Goal: Ask a question

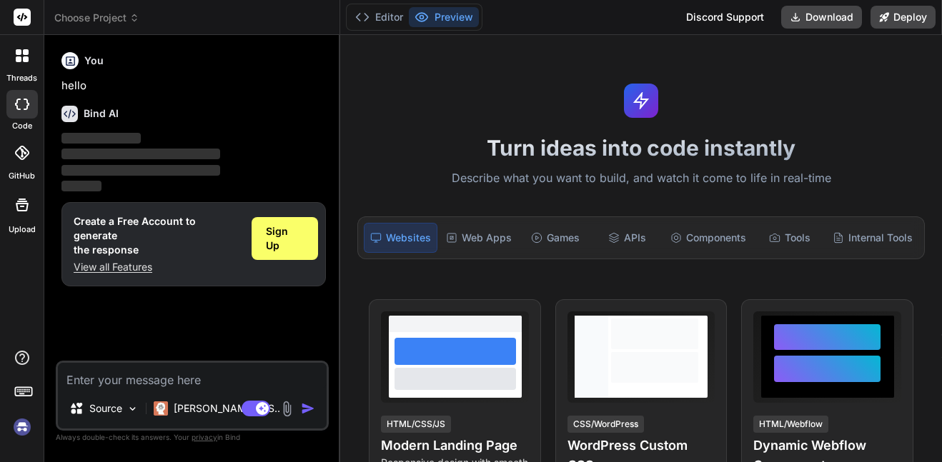
type textarea "x"
type textarea "f"
type textarea "x"
type textarea "c"
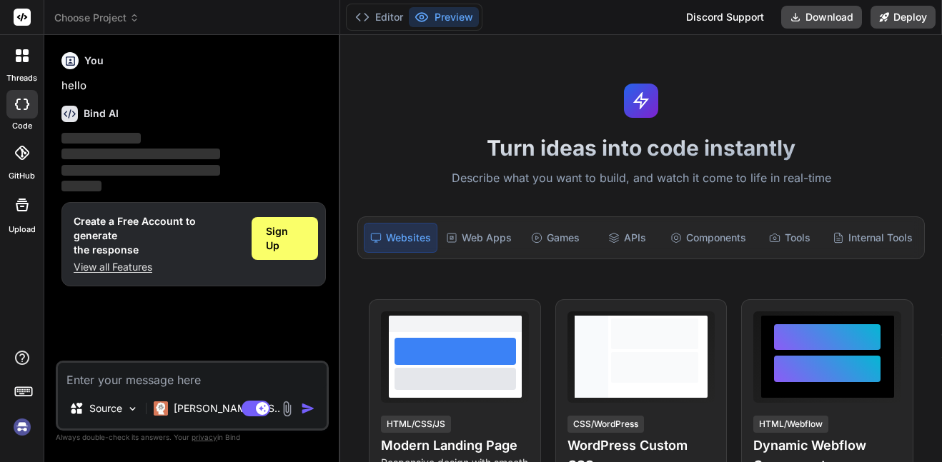
type textarea "x"
type textarea "cr"
type textarea "x"
type textarea "cre"
type textarea "x"
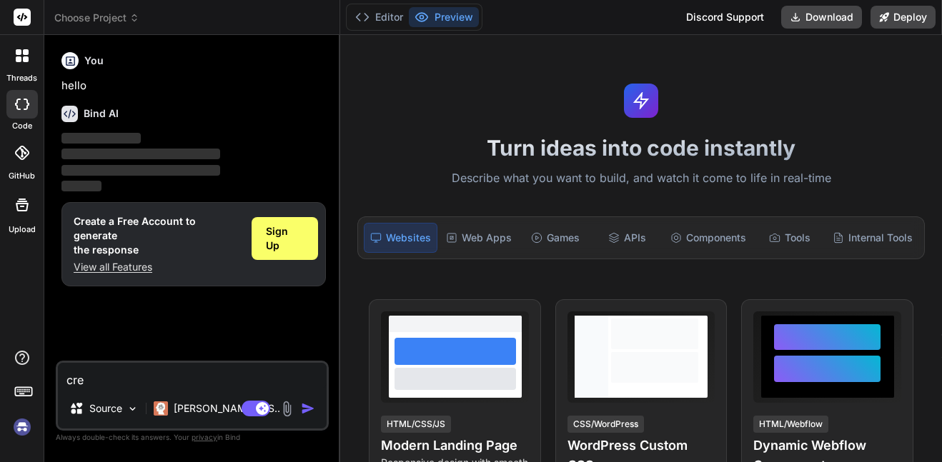
type textarea "crea"
type textarea "x"
type textarea "creat"
type textarea "x"
type textarea "create"
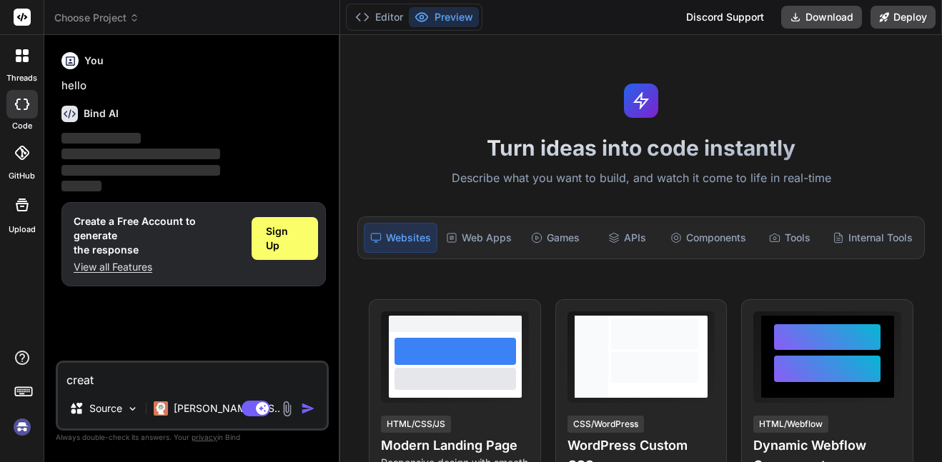
type textarea "x"
type textarea "create"
type textarea "x"
type textarea "create a"
type textarea "x"
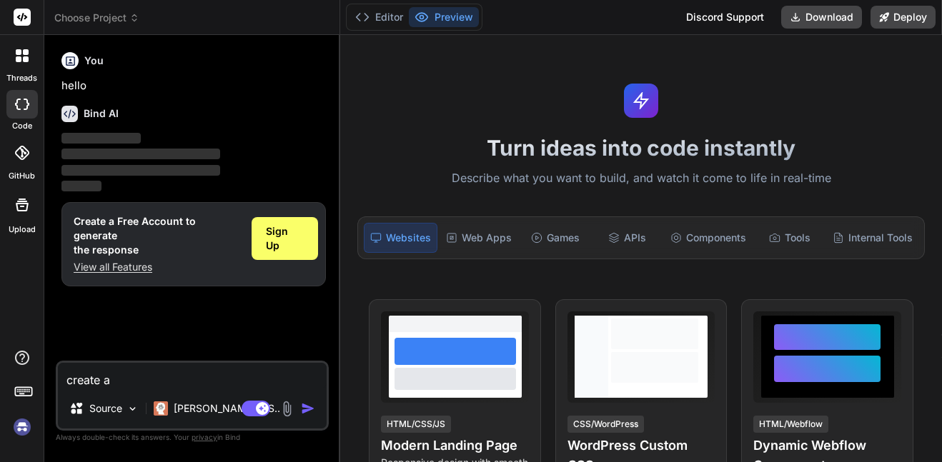
type textarea "create a"
type textarea "x"
type textarea "create a w"
type textarea "x"
type textarea "create a wh"
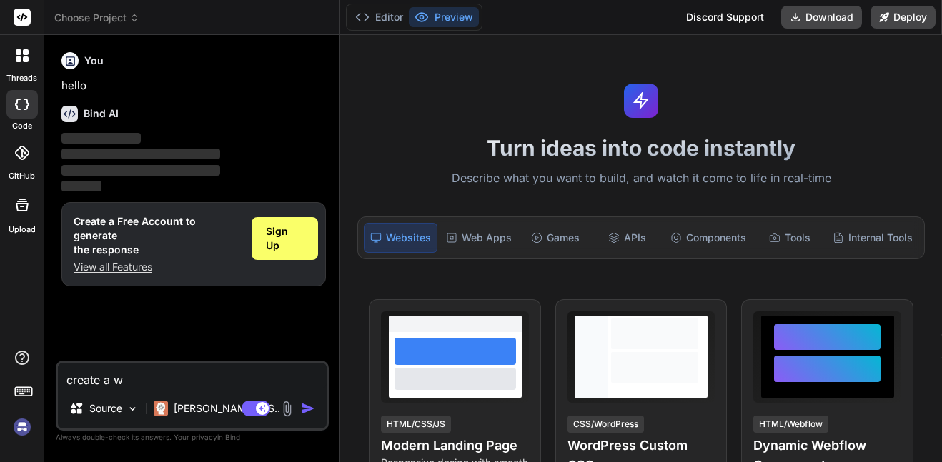
type textarea "x"
type textarea "create a whi"
type textarea "x"
type textarea "create a whil"
type textarea "x"
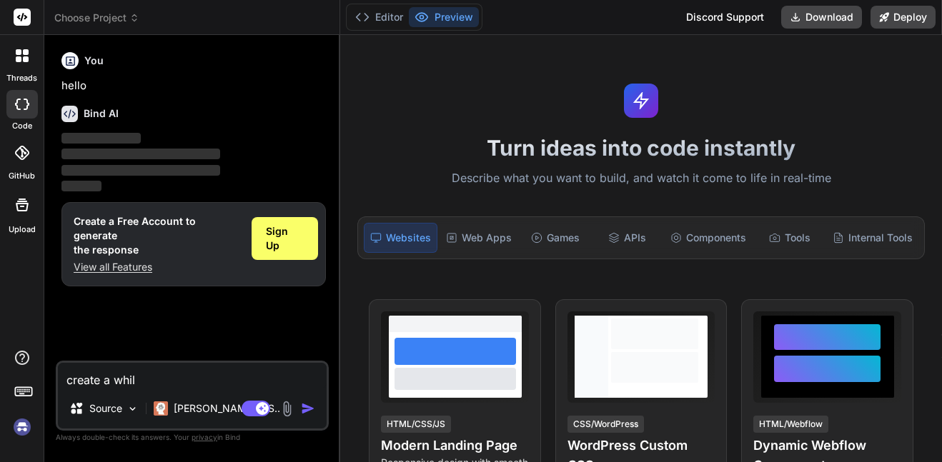
type textarea "create a while"
type textarea "x"
type textarea "create a while"
type textarea "x"
type textarea "create a while l"
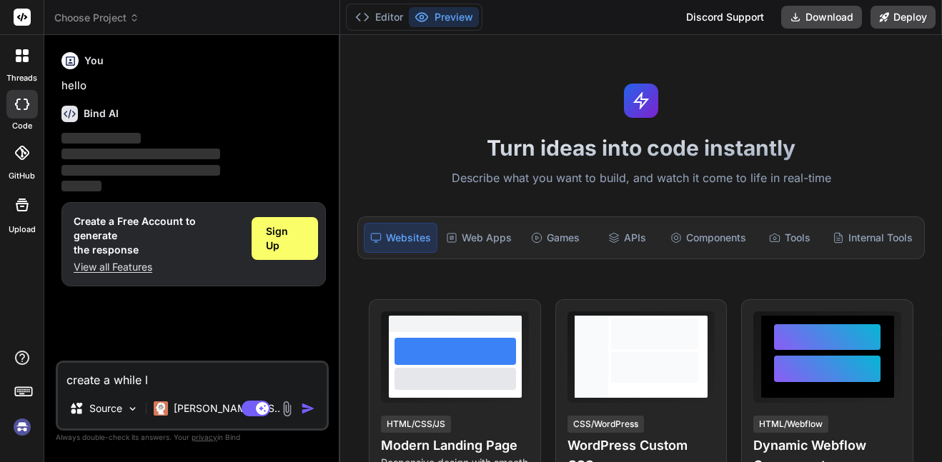
type textarea "x"
type textarea "create a while lo"
type textarea "x"
type textarea "create a while loo"
type textarea "x"
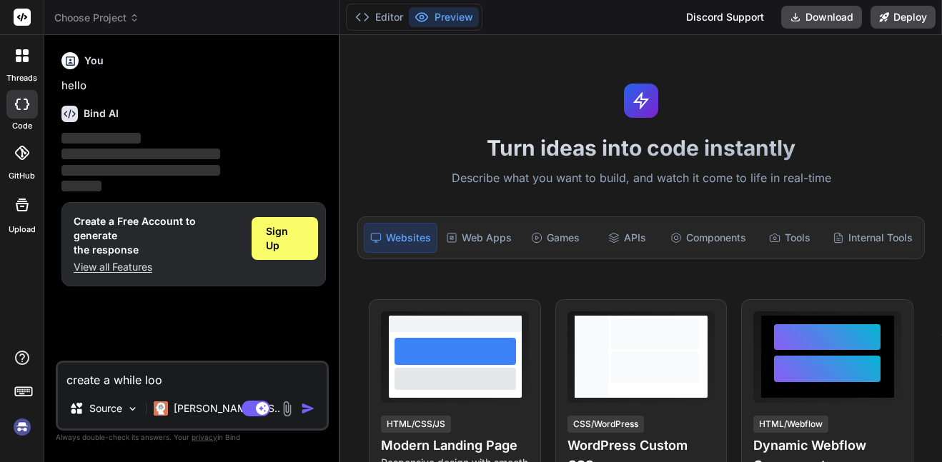
type textarea "create a while loop"
type textarea "x"
type textarea "create a while loop"
type textarea "x"
type textarea "create a while loop t"
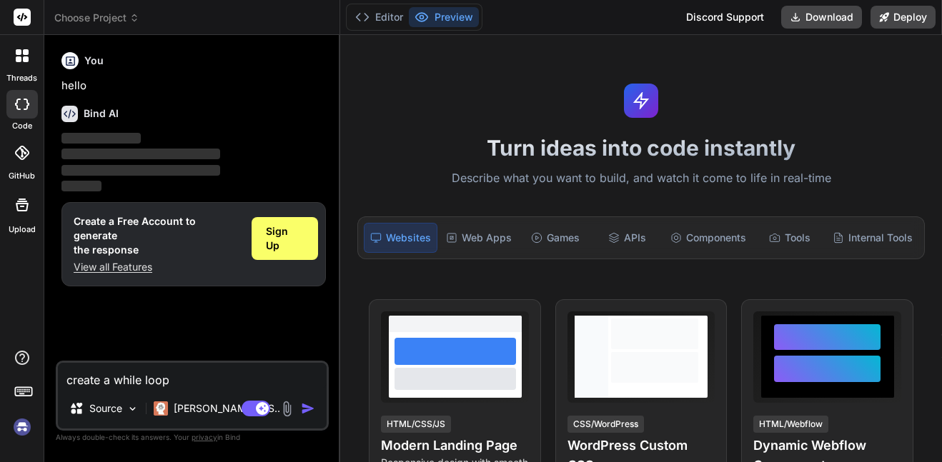
type textarea "x"
type textarea "create a while loop th"
type textarea "x"
type textarea "create a while loop tha"
type textarea "x"
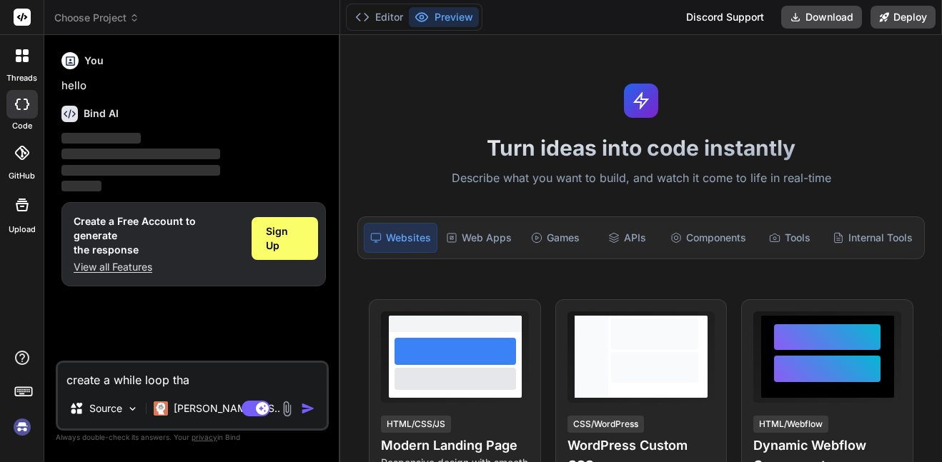
type textarea "create a while loop that"
type textarea "x"
type textarea "create a while loop that"
type textarea "x"
type textarea "create a while loop that c"
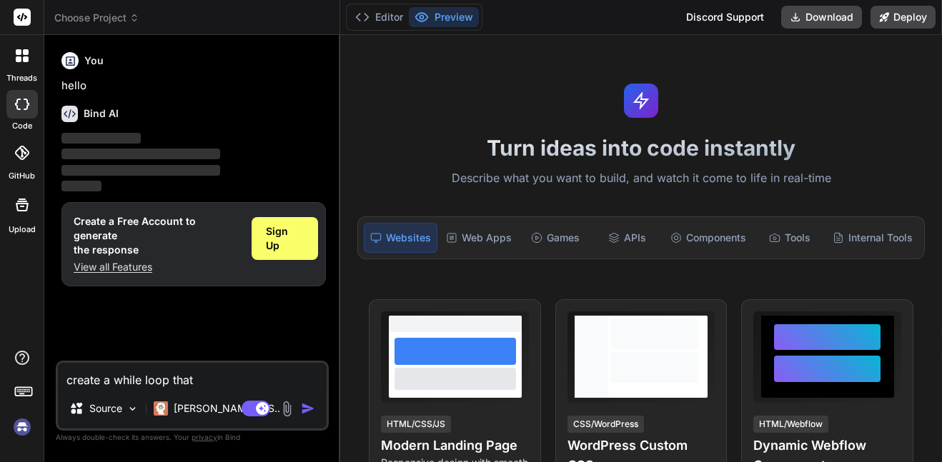
type textarea "x"
type textarea "create a while loop that co"
type textarea "x"
type textarea "create a while loop that con"
type textarea "x"
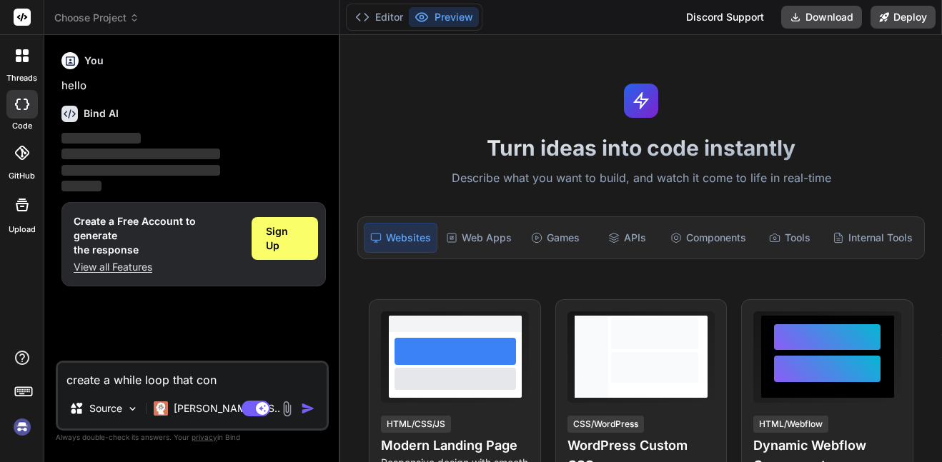
type textarea "create a while loop that cont"
type textarea "x"
type textarea "create a while loop that conti"
type textarea "x"
type textarea "create a while loop that contin"
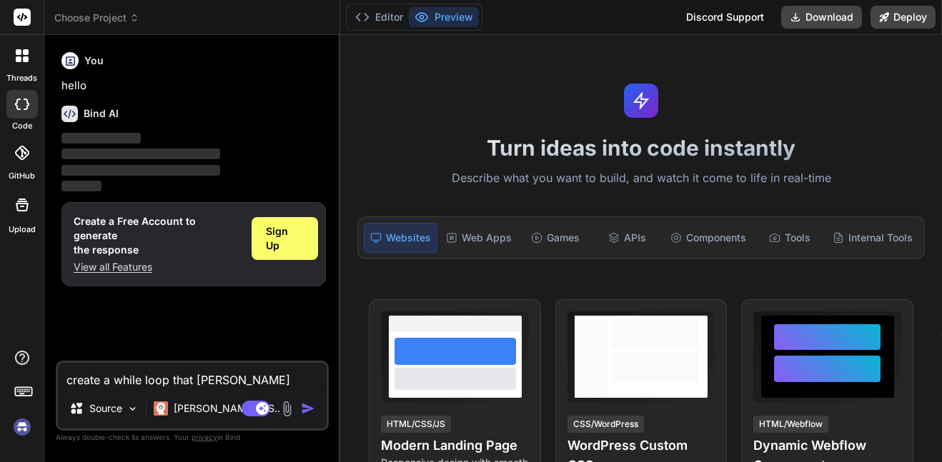
type textarea "x"
type textarea "create a while loop that continu"
type textarea "x"
type textarea "create a while loop that continue"
type textarea "x"
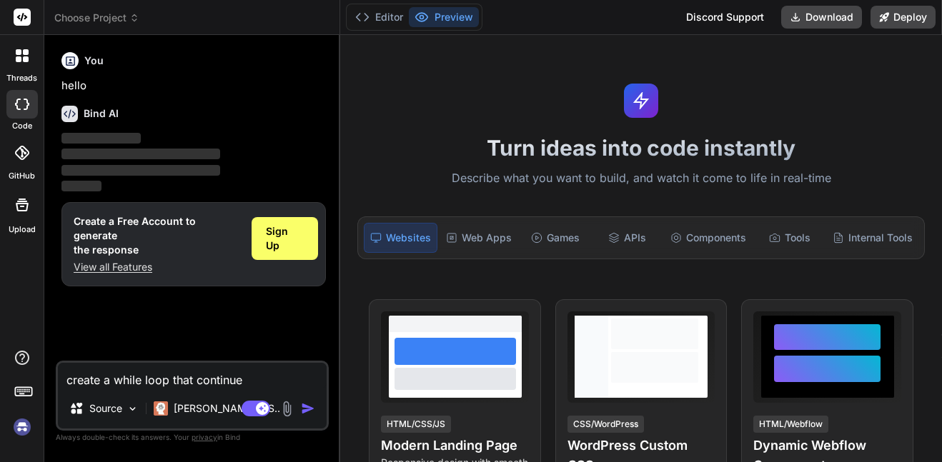
type textarea "create a while loop that continues"
type textarea "x"
type textarea "create a while loop that continues"
type textarea "x"
type textarea "create a while loop that continues t"
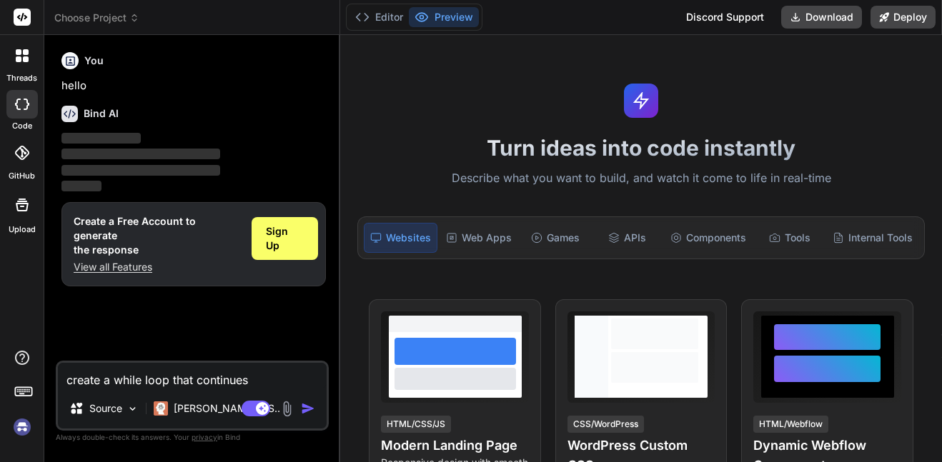
type textarea "x"
type textarea "create a while loop that continues to"
type textarea "x"
type textarea "create a while loop that continues to"
type textarea "x"
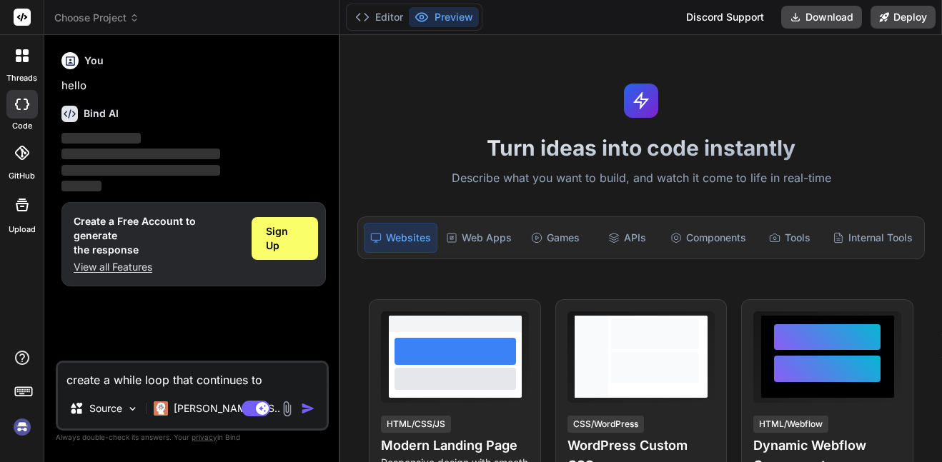
type textarea "create a while loop that continues to a"
type textarea "x"
type textarea "create a while loop that continues to as"
type textarea "x"
type textarea "create a while loop that continues to ask"
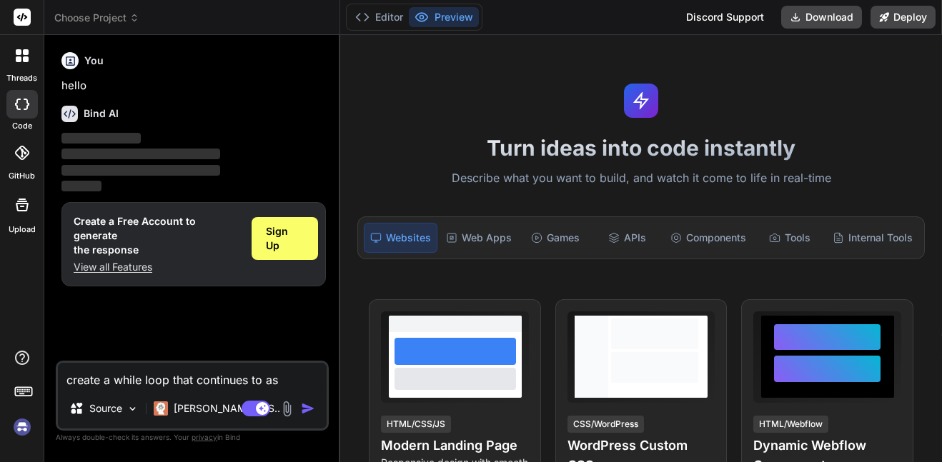
type textarea "x"
type textarea "create a while loop that continues to ask"
type textarea "x"
type textarea "create a while loop that continues to ask t"
type textarea "x"
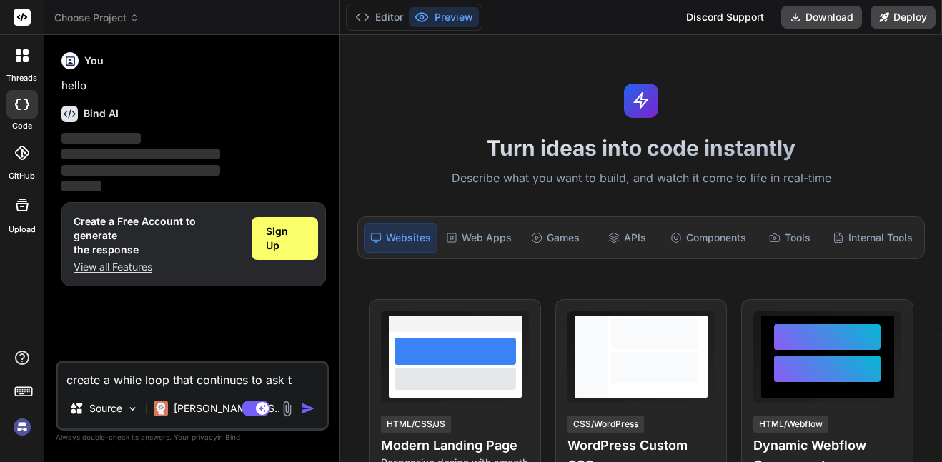
type textarea "create a while loop that continues to ask th"
type textarea "x"
type textarea "create a while loop that continues to ask the"
type textarea "x"
type textarea "create a while loop that continues to ask the"
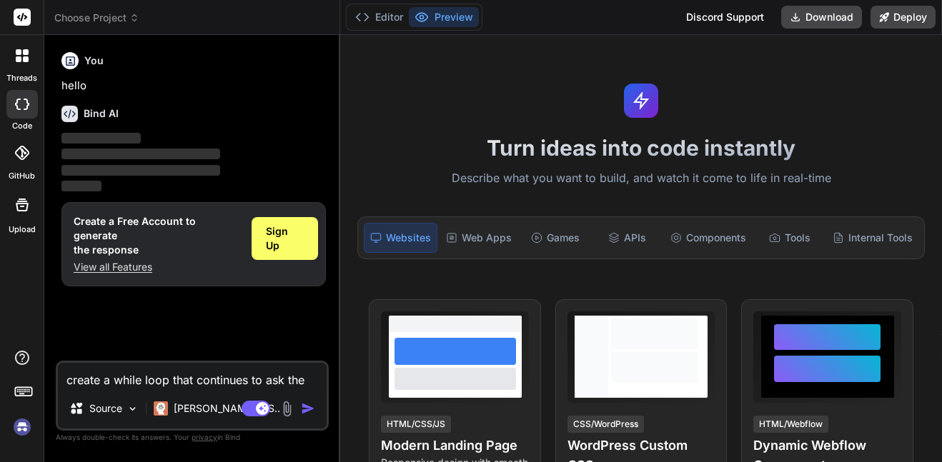
type textarea "x"
type textarea "create a while loop that continues to ask the c"
type textarea "x"
type textarea "create a while loop that continues to ask the cu"
type textarea "x"
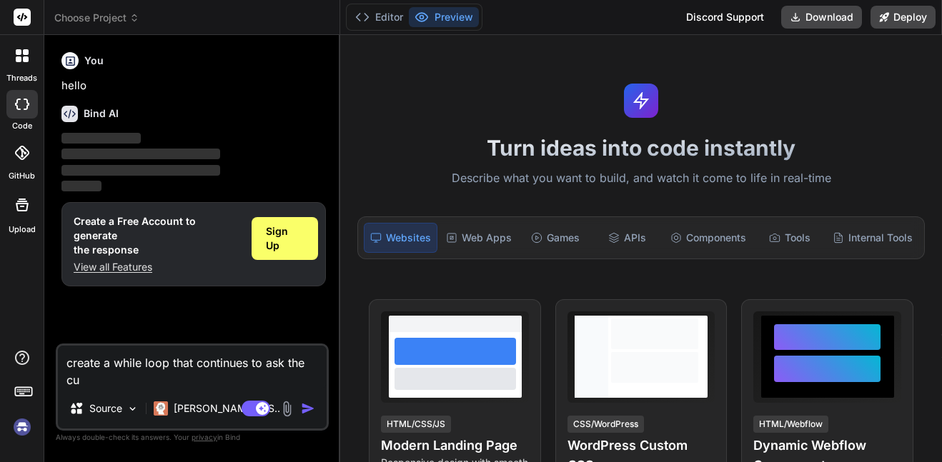
type textarea "create a while loop that continues to ask the cus"
type textarea "x"
type textarea "create a while loop that continues to ask the cust"
type textarea "x"
type textarea "create a while loop that continues to ask the custo"
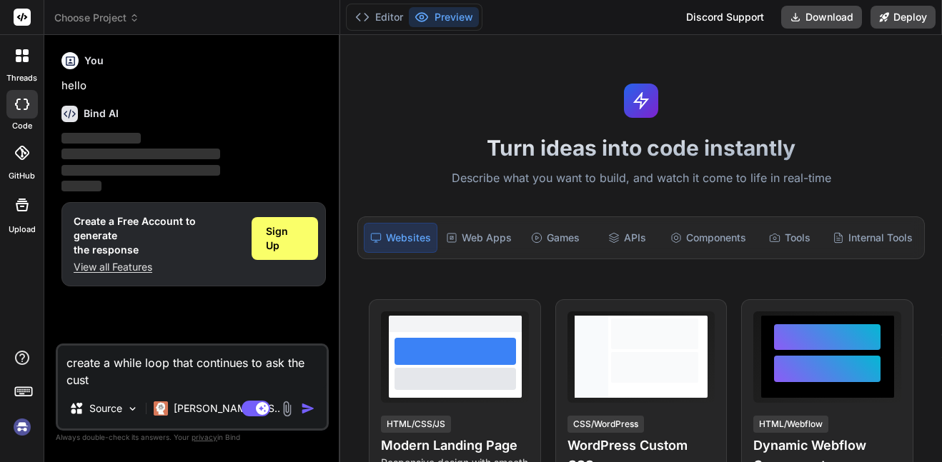
type textarea "x"
type textarea "create a while loop that continues to ask the custom"
type textarea "x"
type textarea "create a while loop that continues to ask the custome"
type textarea "x"
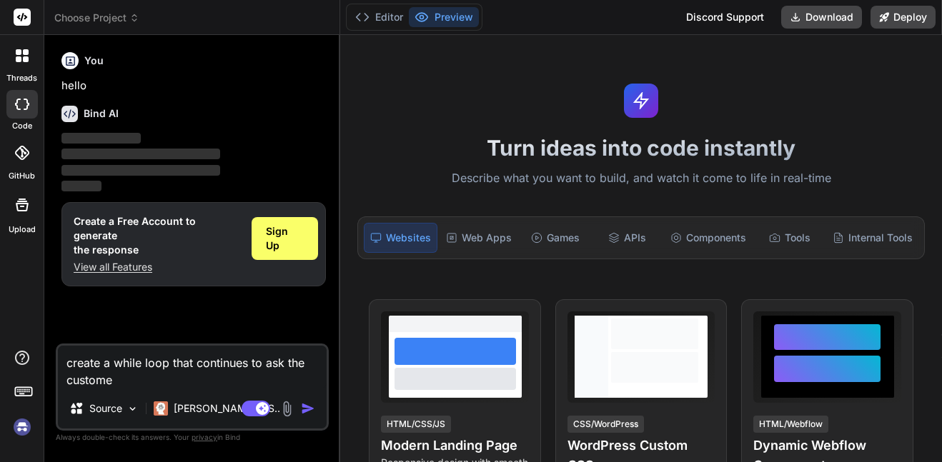
type textarea "create a while loop that continues to ask the customer"
type textarea "x"
type textarea "create a while loop that continues to ask the customers"
type textarea "x"
type textarea "create a while loop that continues to ask the customers"
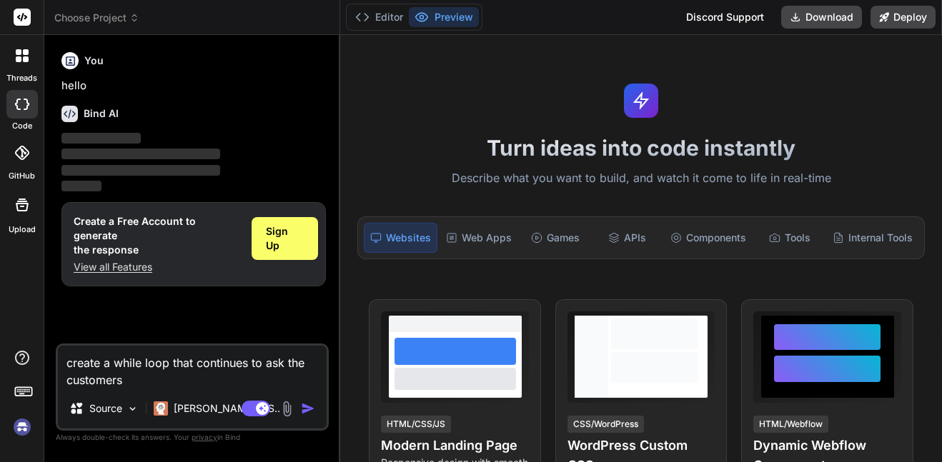
type textarea "x"
type textarea "create a while loop that continues to ask the customers f"
type textarea "x"
type textarea "create a while loop that continues to ask the customers fo"
type textarea "x"
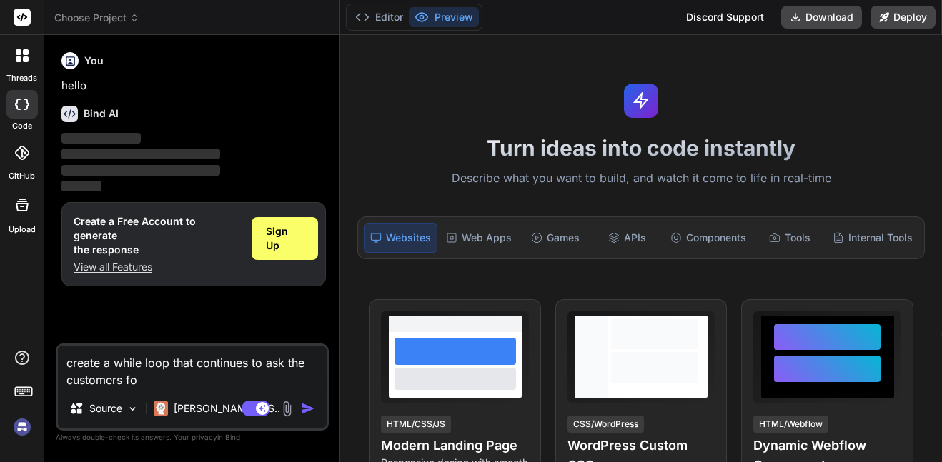
type textarea "create a while loop that continues to ask the customers for"
type textarea "x"
type textarea "create a while loop that continues to ask the customers for"
type textarea "x"
type textarea "create a while loop that continues to ask the customers for t"
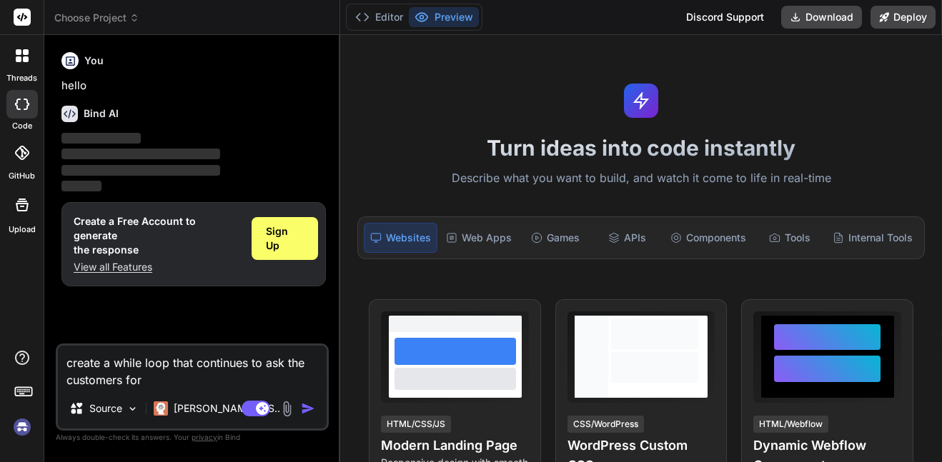
type textarea "x"
type textarea "create a while loop that continues to ask the customers for th"
type textarea "x"
type textarea "create a while loop that continues to ask the customers for the"
type textarea "x"
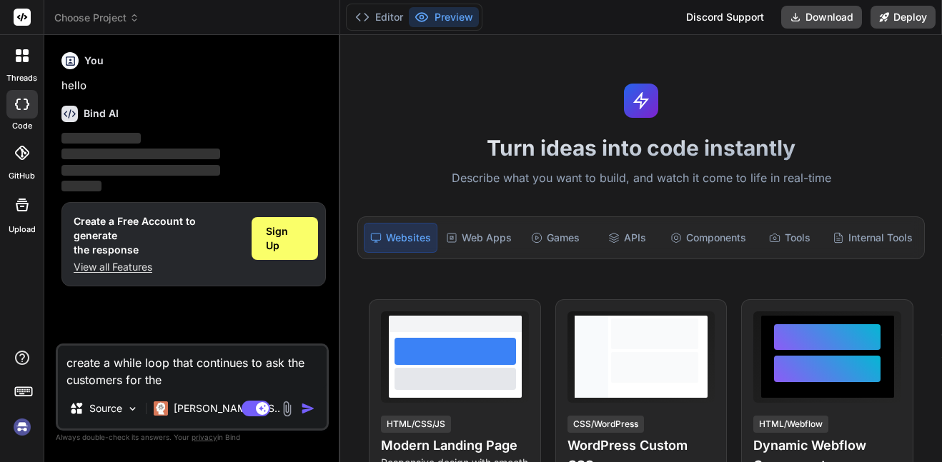
type textarea "create a while loop that continues to ask the customers for thei"
type textarea "x"
type textarea "create a while loop that continues to ask the customers for their"
type textarea "x"
type textarea "create a while loop that continues to ask the customers for their"
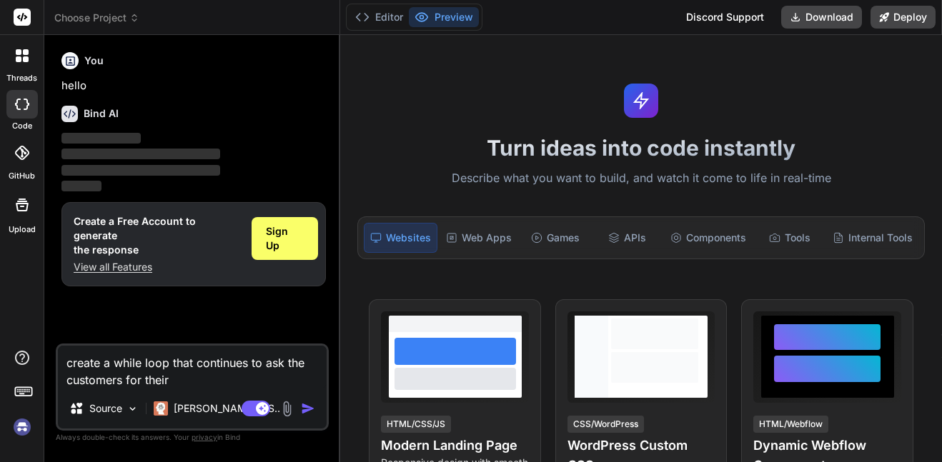
type textarea "x"
type textarea "create a while loop that continues to ask the customers for their o"
type textarea "x"
type textarea "create a while loop that continues to ask the customers for their or"
type textarea "x"
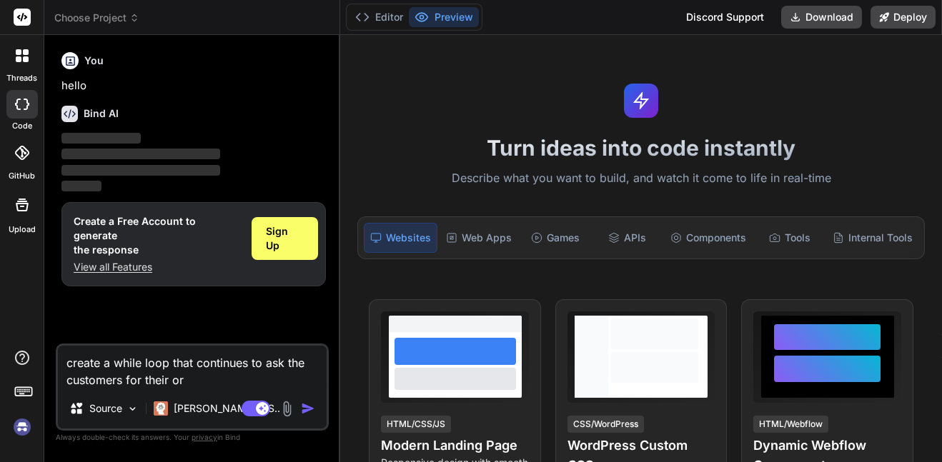
type textarea "create a while loop that continues to ask the customers for their ord"
type textarea "x"
type textarea "create a while loop that continues to ask the customers for their orde"
type textarea "x"
type textarea "create a while loop that continues to ask the customers for their order"
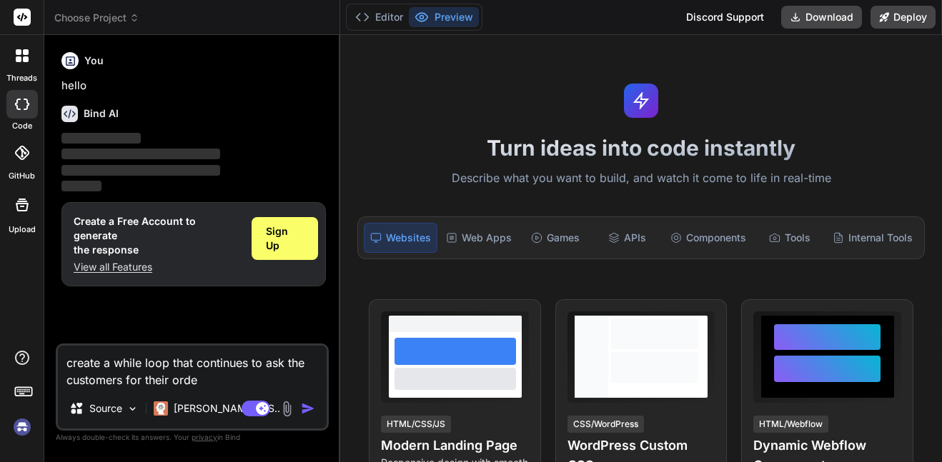
type textarea "x"
type textarea "create a while loop that continues to ask the customers for their order"
type textarea "x"
type textarea "create a while loop that continues to ask the customers for their order u"
type textarea "x"
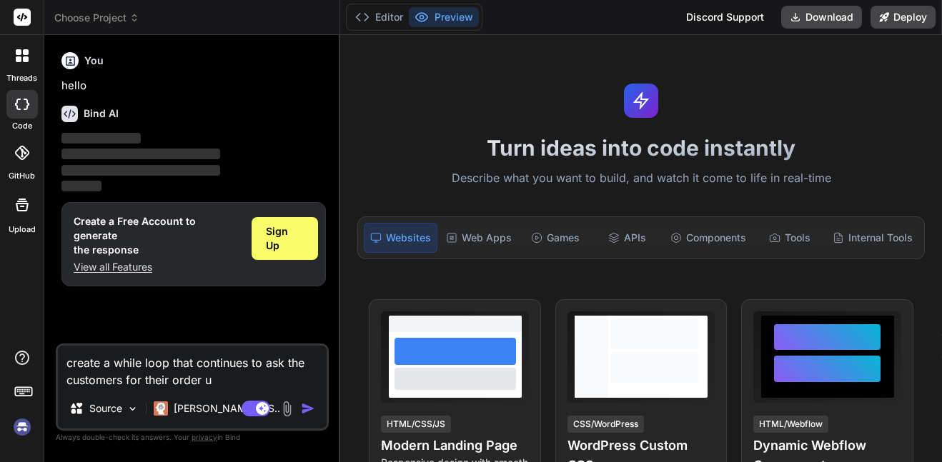
type textarea "create a while loop that continues to ask the customers for their order un"
type textarea "x"
type textarea "create a while loop that continues to ask the customers for their order unt"
type textarea "x"
type textarea "create a while loop that continues to ask the customers for their order unti"
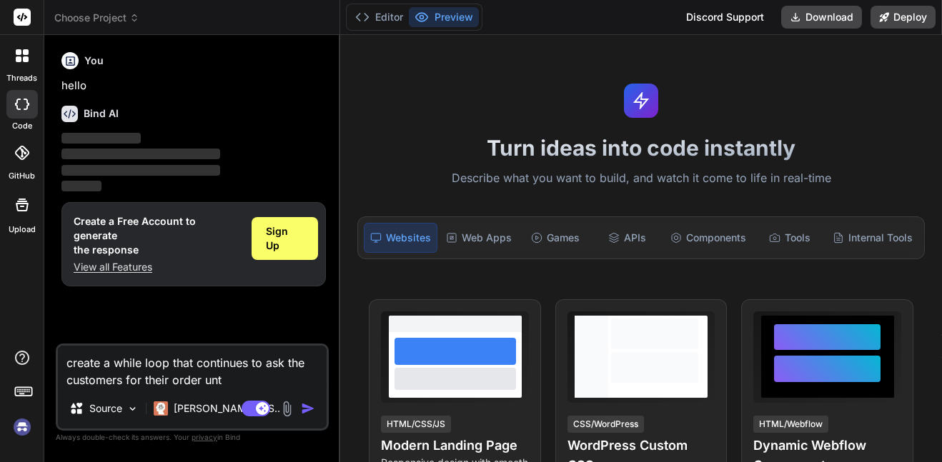
type textarea "x"
type textarea "create a while loop that continues to ask the customers for their order until"
type textarea "x"
type textarea "create a while loop that continues to ask the customers for their order until"
type textarea "x"
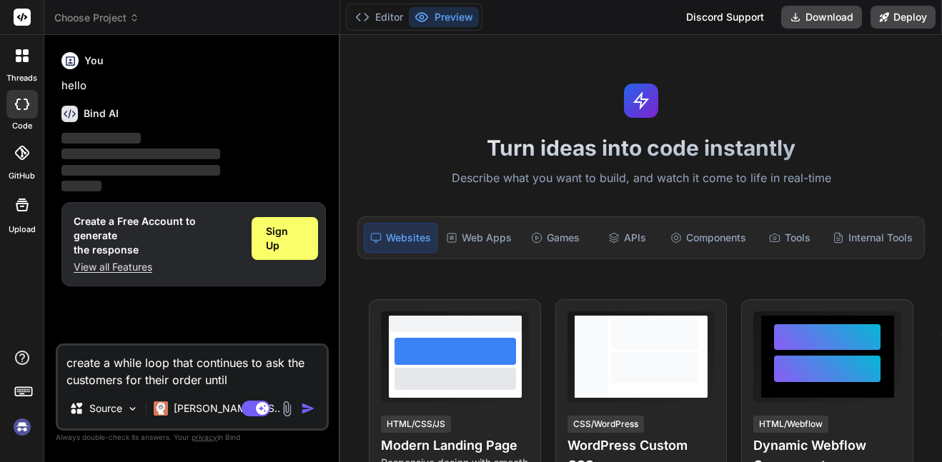
type textarea "create a while loop that continues to ask the customers for their order until t"
type textarea "x"
type textarea "create a while loop that continues to ask the customers for their order until th"
type textarea "x"
type textarea "create a while loop that continues to ask the customers for their order until t…"
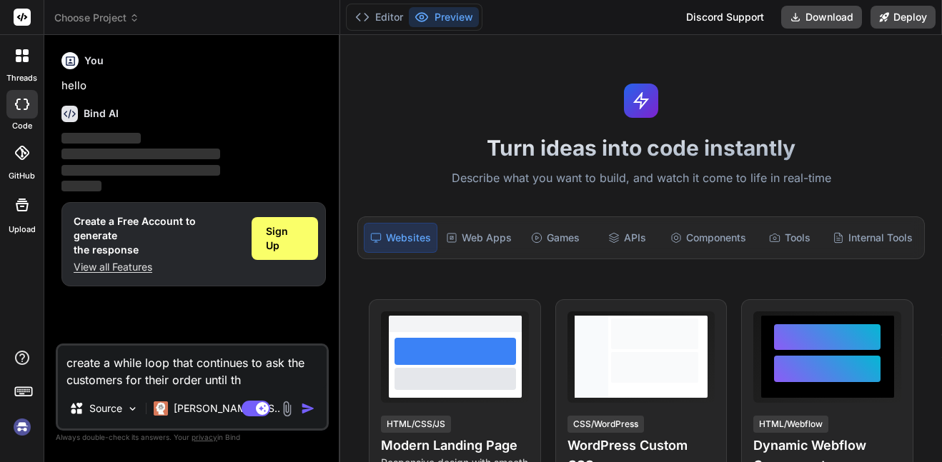
type textarea "x"
type textarea "create a while loop that continues to ask the customers for their order until t…"
type textarea "x"
type textarea "create a while loop that continues to ask the customers for their order until t…"
type textarea "x"
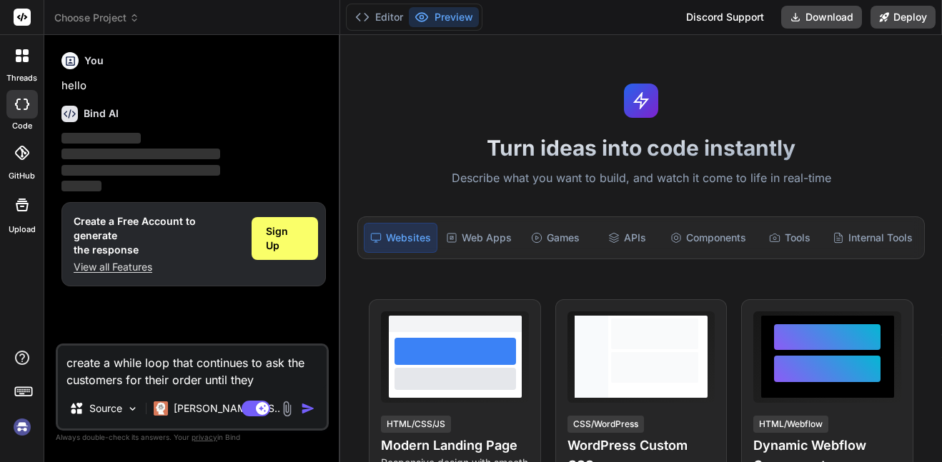
type textarea "create a while loop that continues to ask the customers for their order until t…"
type textarea "x"
type textarea "create a while loop that continues to ask the customers for their order until t…"
type textarea "x"
type textarea "create a while loop that continues to ask the customers for their order until t…"
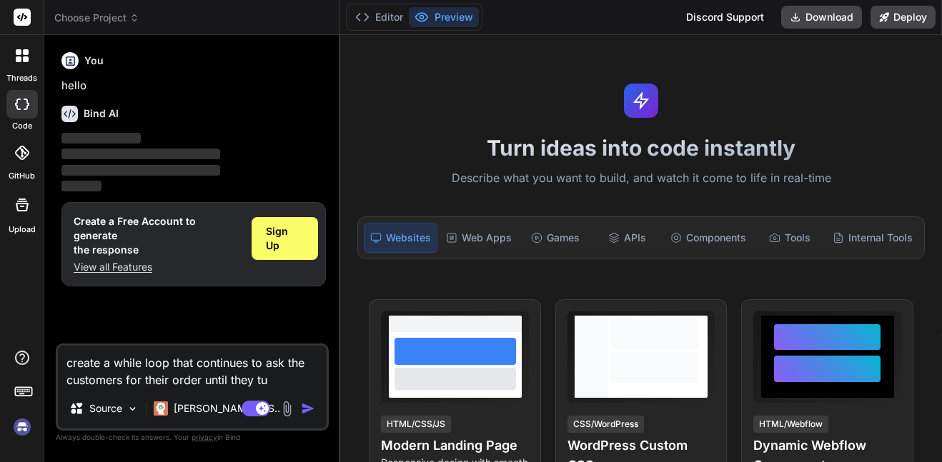
type textarea "x"
type textarea "create a while loop that continues to ask the customers for their order until t…"
type textarea "x"
type textarea "create a while loop that continues to ask the customers for their order until t…"
type textarea "x"
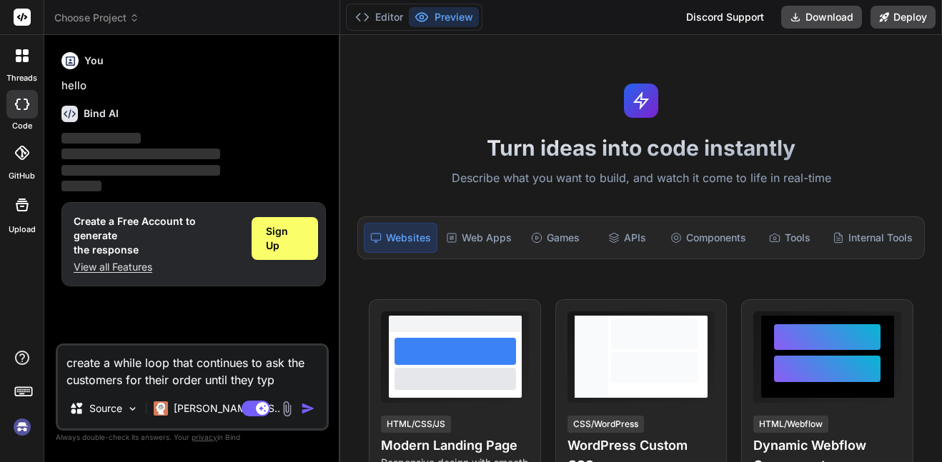
type textarea "create a while loop that continues to ask the customers for their order until t…"
type textarea "x"
type textarea "create a while loop that continues to ask the customers for their order until t…"
type textarea "x"
type textarea "create a while loop that continues to ask the customers for their order until t…"
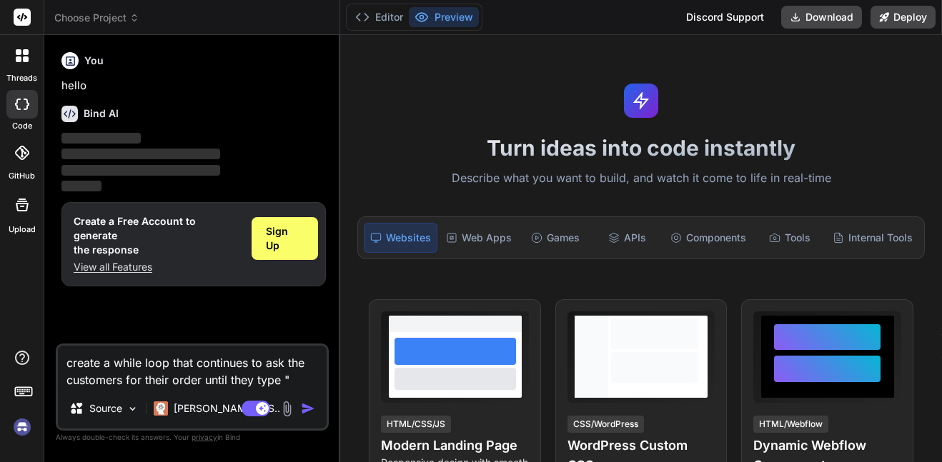
type textarea "x"
type textarea "create a while loop that continues to ask the customers for their order until t…"
type textarea "x"
type textarea "create a while loop that continues to ask the customers for their order until t…"
type textarea "x"
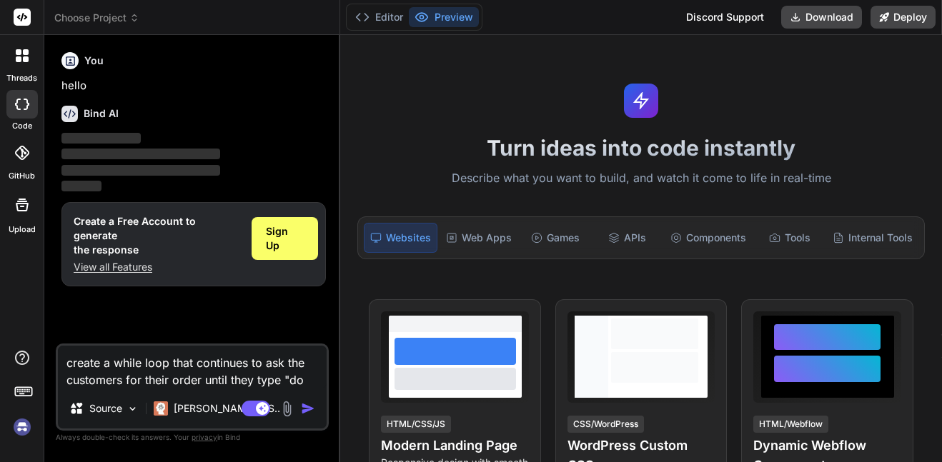
type textarea "create a while loop that continues to ask the customers for their order until t…"
type textarea "x"
type textarea "create a while loop that continues to ask the customers for their order until t…"
type textarea "x"
type textarea "create a while loop that continues to ask the customers for their order until t…"
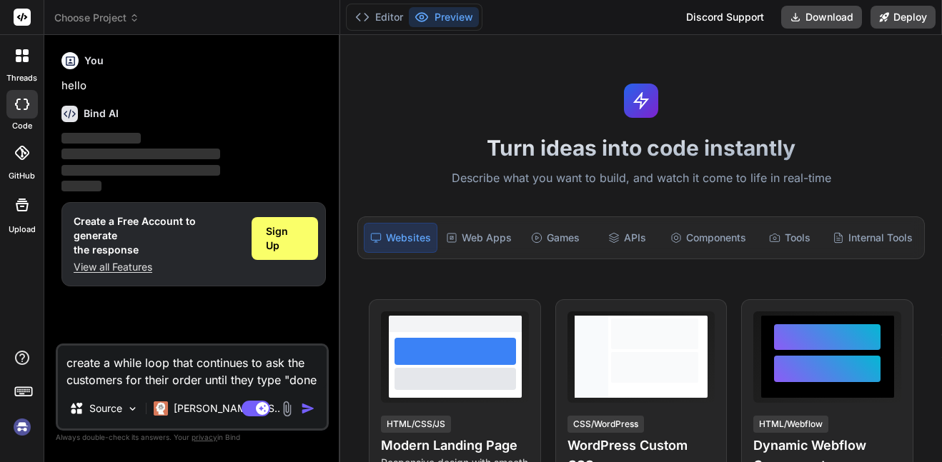
type textarea "x"
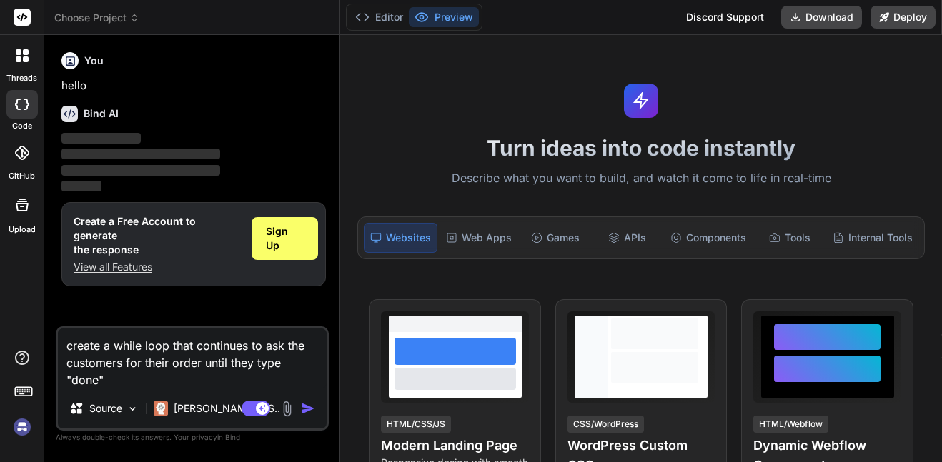
type textarea "create a while loop that continues to ask the customers for their order until t…"
click at [304, 408] on img "button" at bounding box center [308, 408] width 14 height 14
click at [294, 229] on span "Sign Up" at bounding box center [285, 238] width 38 height 29
click at [302, 408] on img "button" at bounding box center [308, 408] width 14 height 14
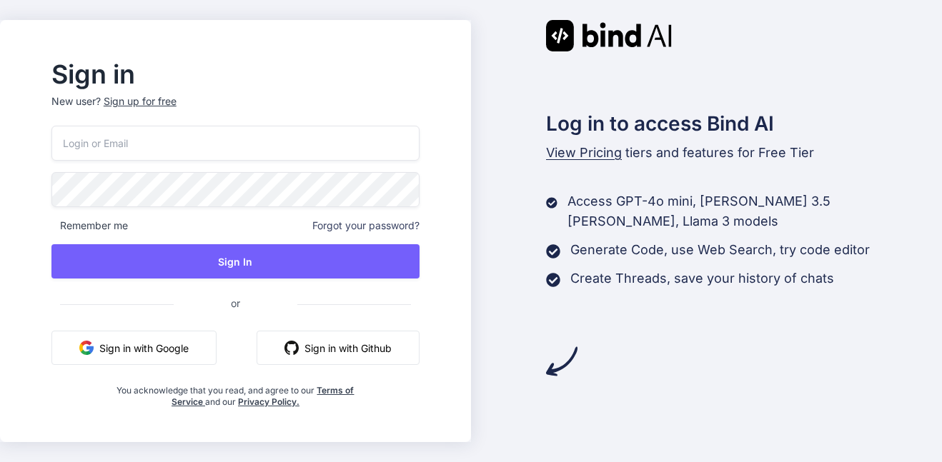
click at [185, 339] on button "Sign in with Google" at bounding box center [133, 348] width 165 height 34
